Goal: Communication & Community: Answer question/provide support

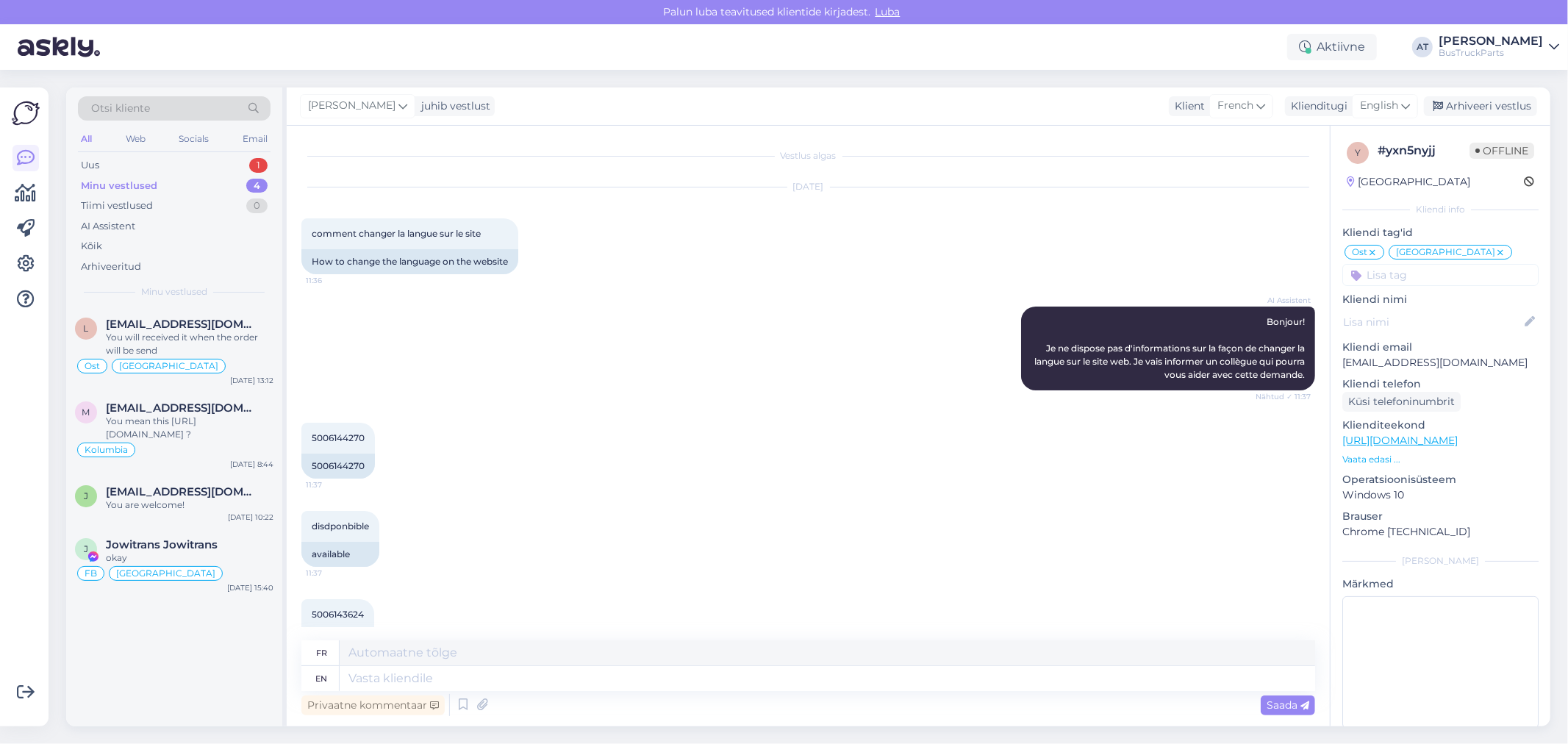
scroll to position [3, 0]
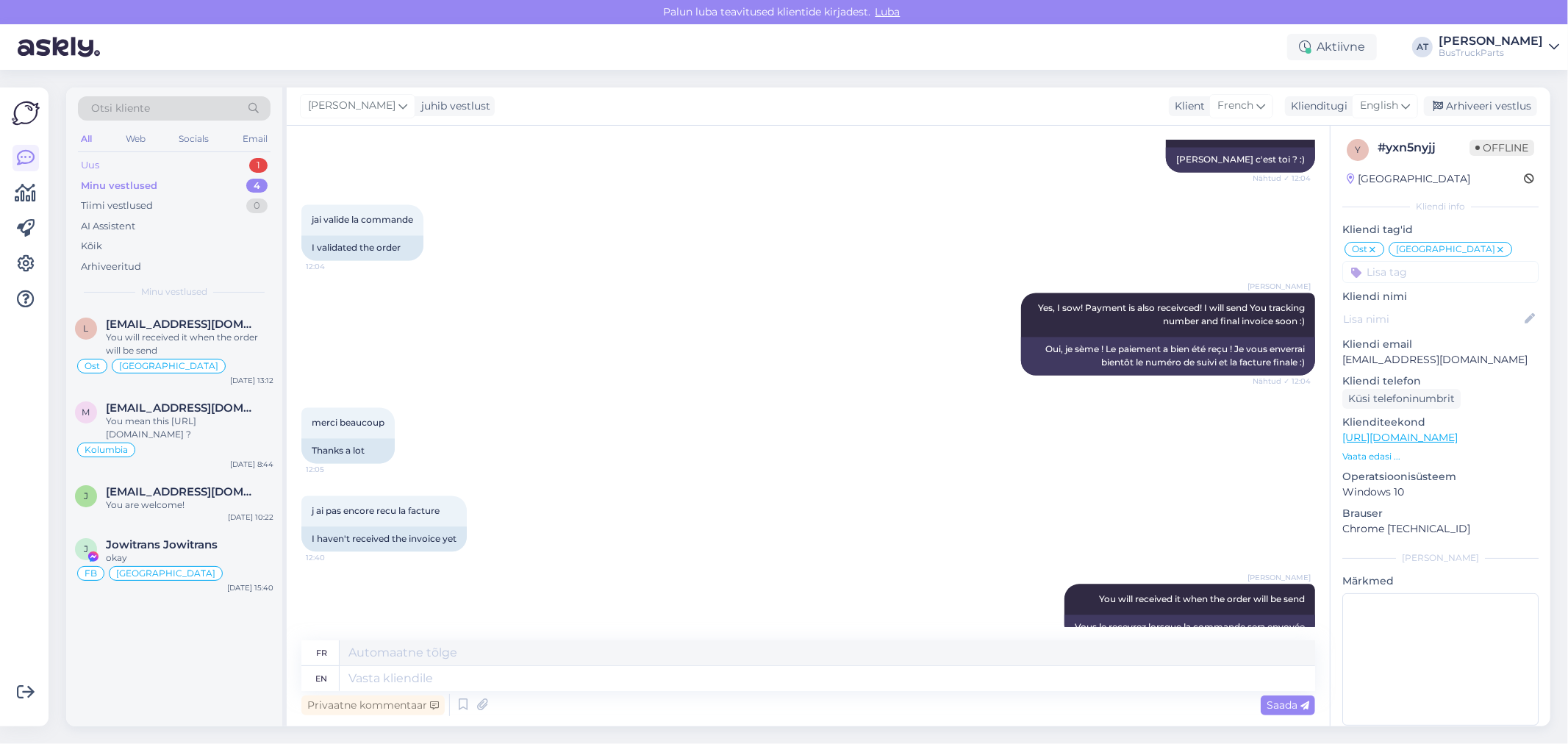
click at [114, 166] on div "Uus 1" at bounding box center [174, 165] width 192 height 21
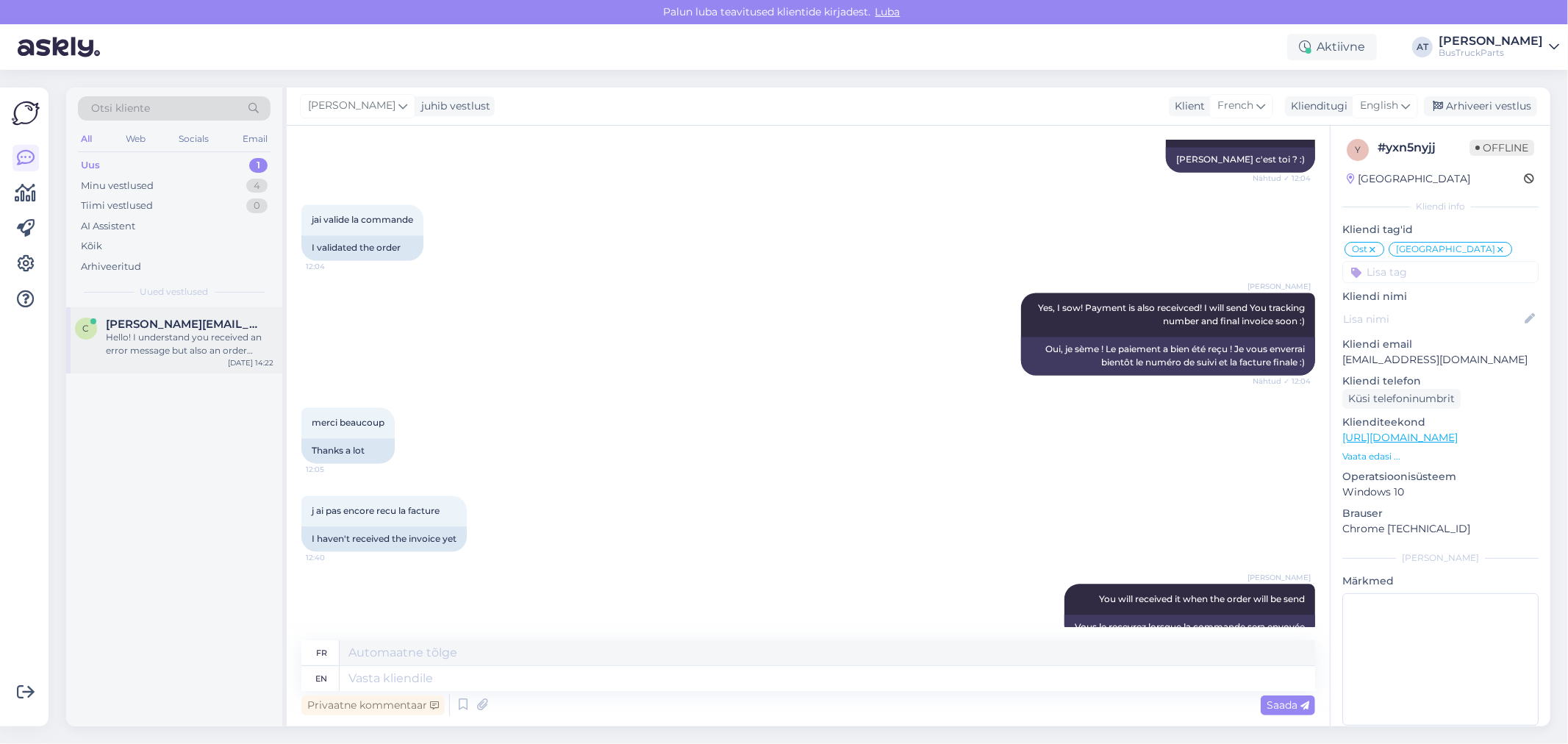
click at [159, 326] on span "[PERSON_NAME][EMAIL_ADDRESS][PERSON_NAME][DOMAIN_NAME]" at bounding box center [182, 324] width 153 height 13
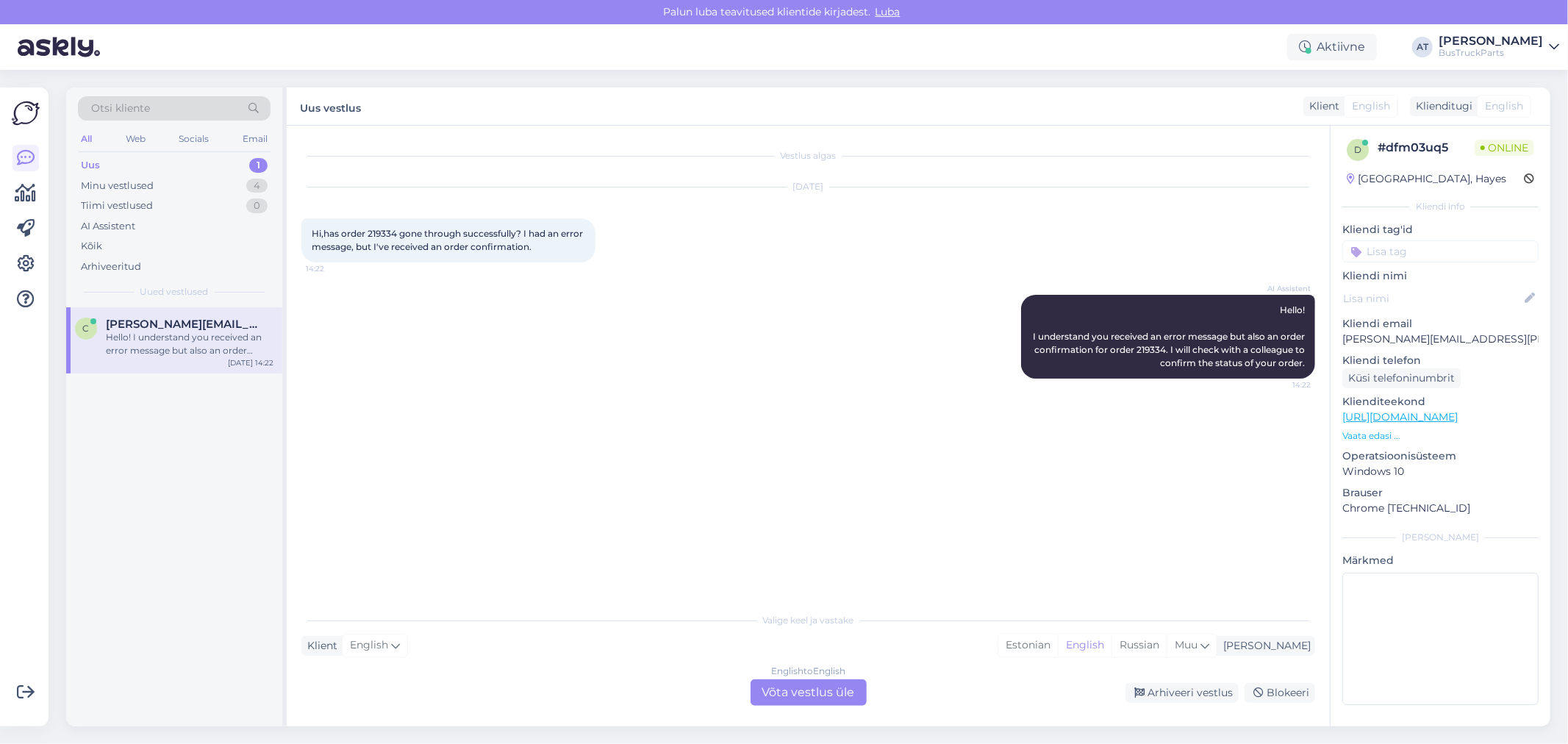
click at [378, 227] on div "Hi,has order 219334 gone through successfully? I had an error message, but I've…" at bounding box center [448, 240] width 294 height 44
copy span "219334"
drag, startPoint x: 788, startPoint y: 670, endPoint x: 790, endPoint y: 680, distance: 10.2
click at [788, 671] on div "English to English" at bounding box center [808, 671] width 74 height 13
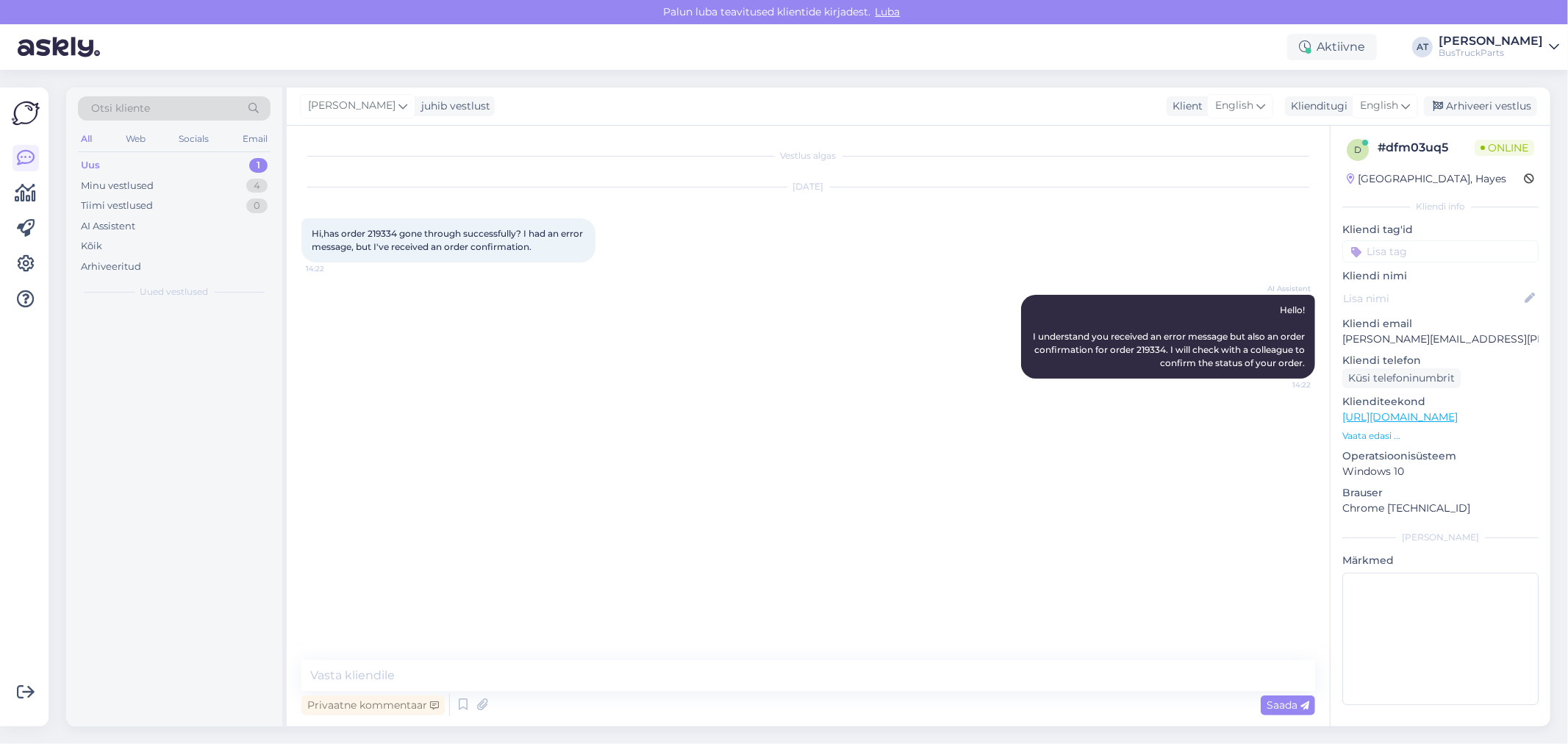
click at [792, 689] on textarea at bounding box center [808, 675] width 1014 height 31
click at [719, 665] on textarea at bounding box center [808, 675] width 1014 height 31
type textarea "Hello"
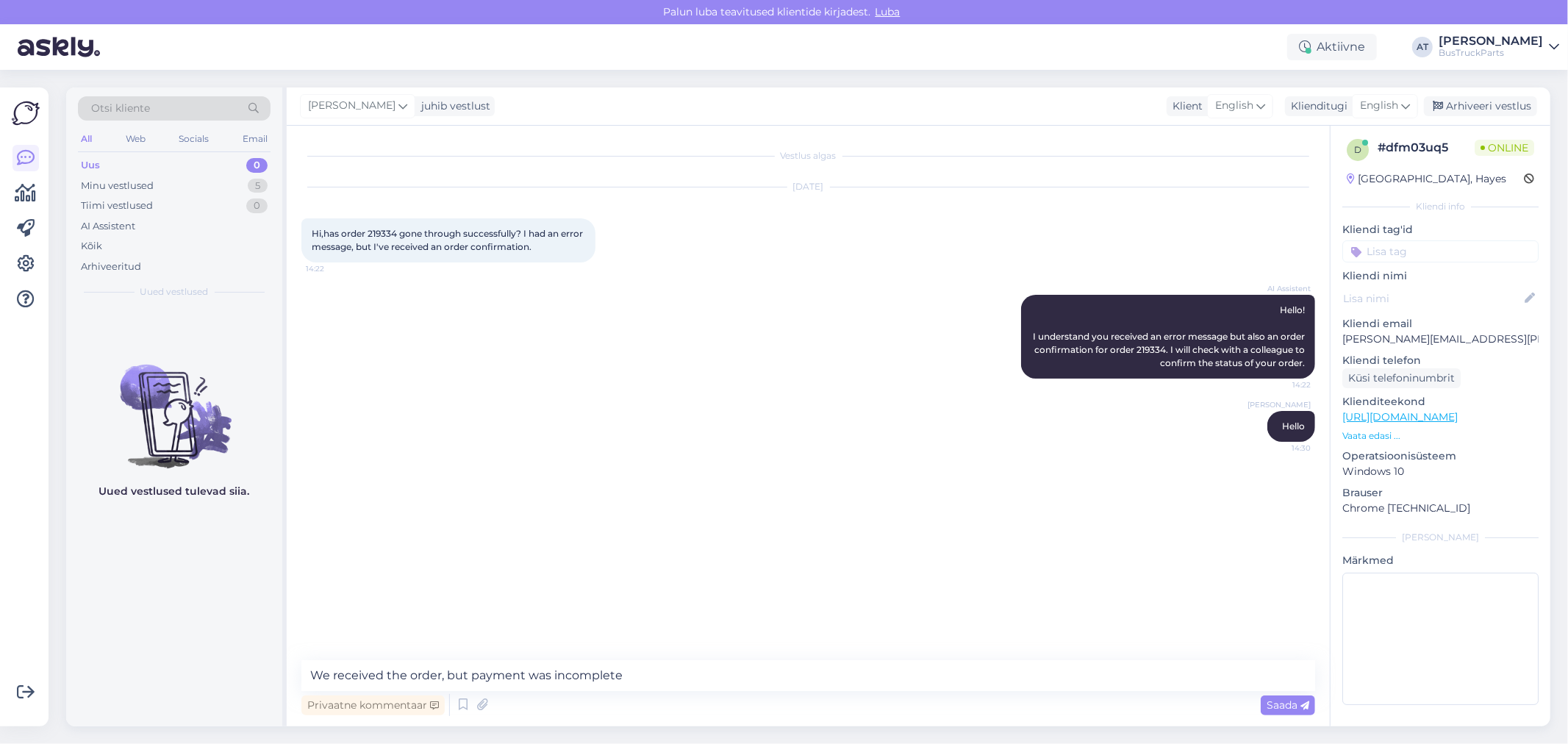
type textarea "We received the order, but payment was incomplete"
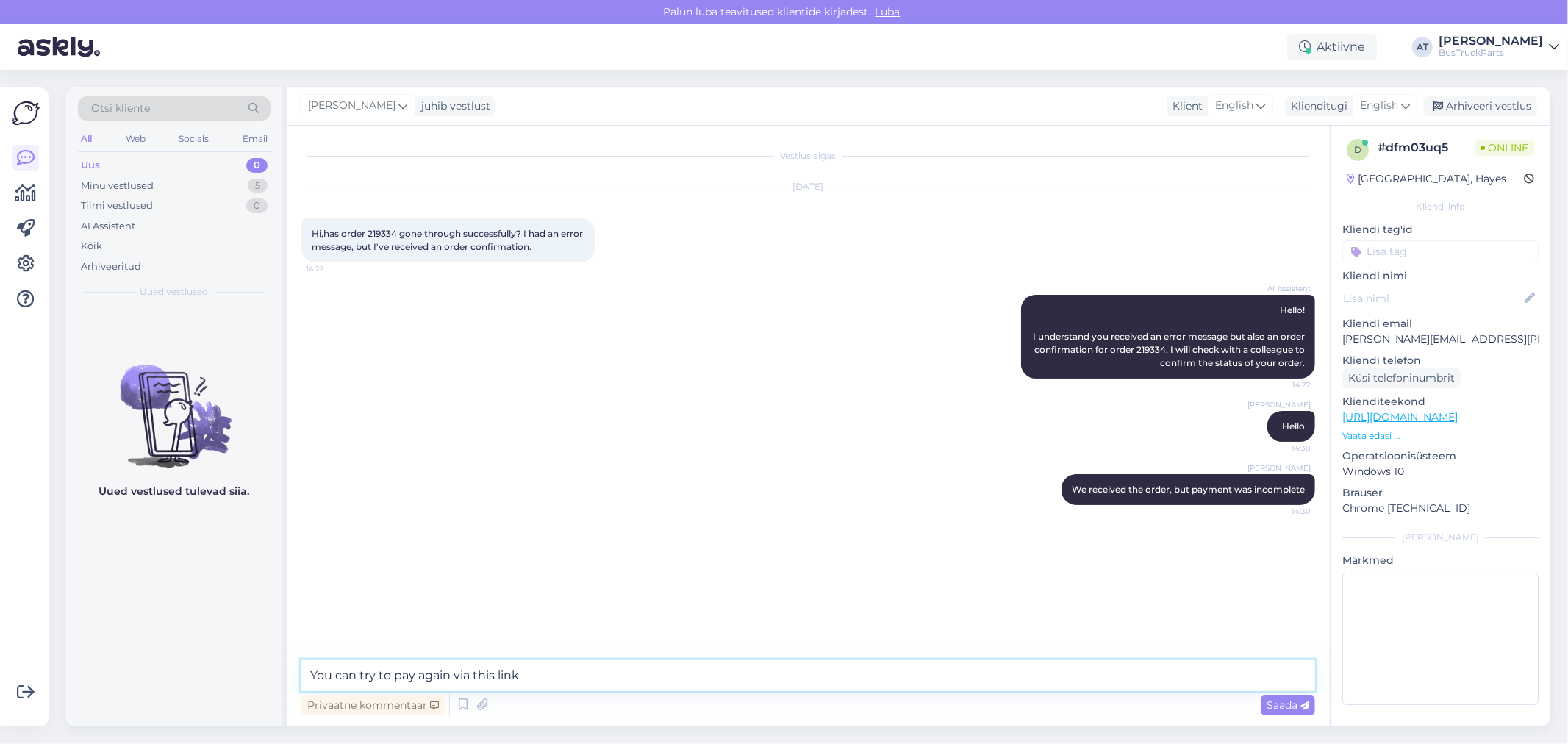
paste textarea "[URL][DOMAIN_NAME]"
type textarea "You can try to pay again via this link [URL][DOMAIN_NAME]"
click at [1285, 704] on span "Saada" at bounding box center [1288, 705] width 43 height 13
